Goal: Book appointment/travel/reservation

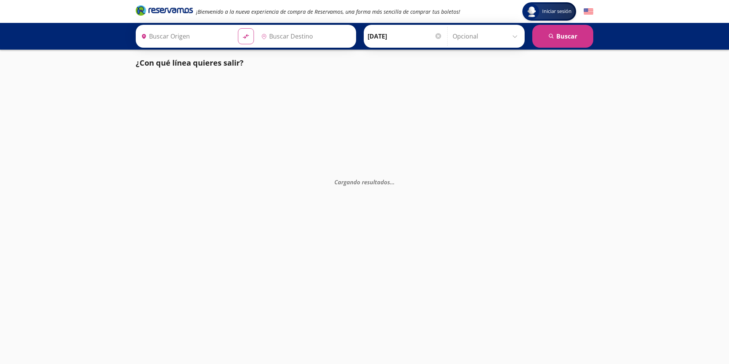
type input "Chalco, [GEOGRAPHIC_DATA]"
type input "San [PERSON_NAME] Texmelucan [PERSON_NAME], [GEOGRAPHIC_DATA]"
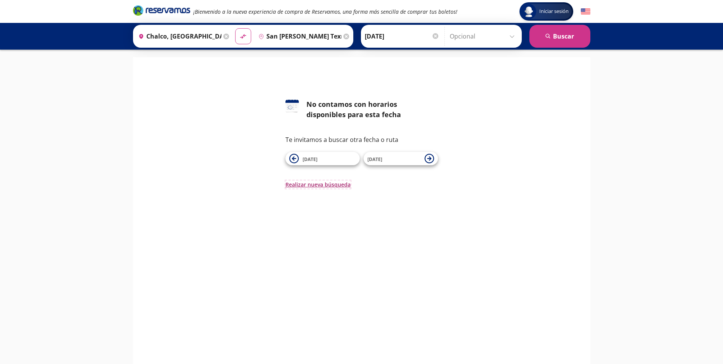
click at [316, 184] on button "Realizar nueva búsqueda" at bounding box center [318, 184] width 65 height 8
click at [170, 35] on input "Chalco, [GEOGRAPHIC_DATA]" at bounding box center [178, 36] width 86 height 19
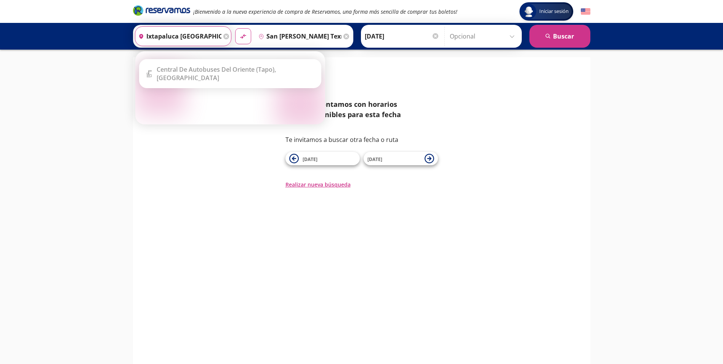
click at [235, 28] on button "material-symbols:compare-arrows-rounded" at bounding box center [243, 36] width 16 height 16
type input "San [PERSON_NAME] Texmelucan [PERSON_NAME], [GEOGRAPHIC_DATA]"
type input "Chalco, [GEOGRAPHIC_DATA]"
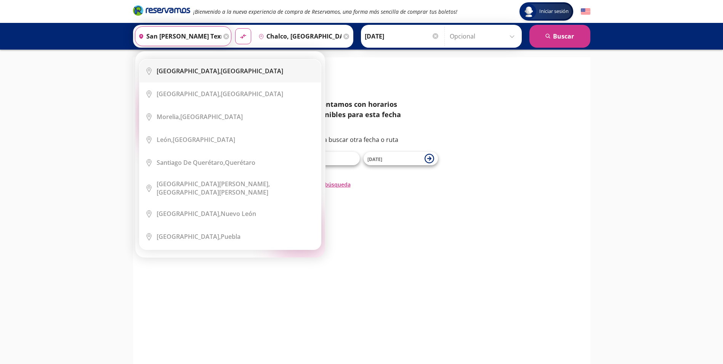
click at [200, 72] on b "[GEOGRAPHIC_DATA]," at bounding box center [189, 71] width 64 height 8
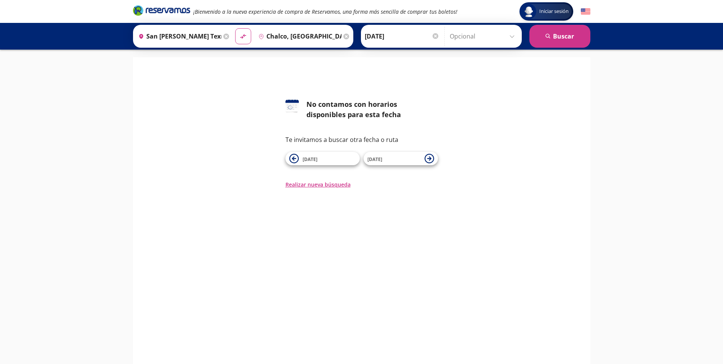
type input "[GEOGRAPHIC_DATA], [GEOGRAPHIC_DATA]"
click at [346, 37] on icon at bounding box center [347, 37] width 6 height 6
